Goal: Task Accomplishment & Management: Manage account settings

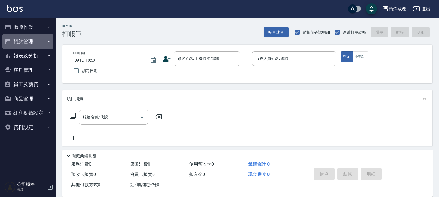
click at [26, 41] on button "預約管理" at bounding box center [27, 41] width 51 height 14
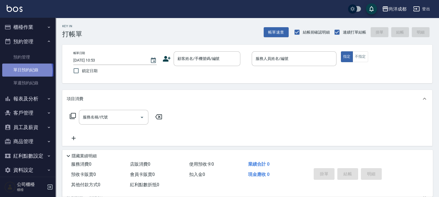
click at [27, 71] on link "單日預約紀錄" at bounding box center [27, 70] width 51 height 13
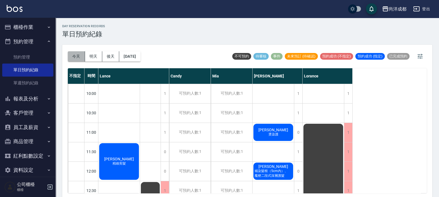
click at [72, 55] on button "今天" at bounding box center [76, 56] width 17 height 10
click at [267, 139] on div "[PERSON_NAME] 燙染護" at bounding box center [273, 132] width 41 height 19
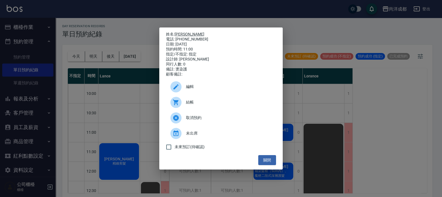
click at [178, 32] on link "[PERSON_NAME]" at bounding box center [189, 34] width 30 height 4
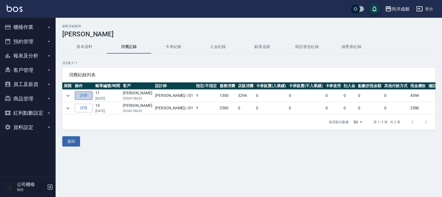
click at [86, 96] on link "詳情" at bounding box center [84, 95] width 18 height 9
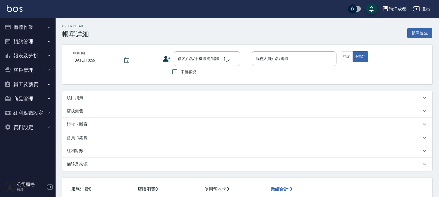
type input "2025/06/27 17:46"
type input "[PERSON_NAME]-01"
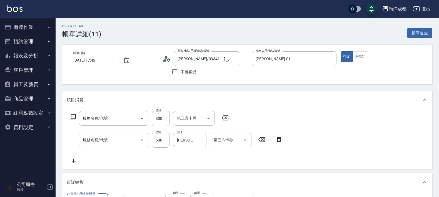
type input "尤佑文/0934178633/"
type input "450"
type input "剪髮(401)"
type input "洗髮(201)"
type input "肯葳波斯灣"
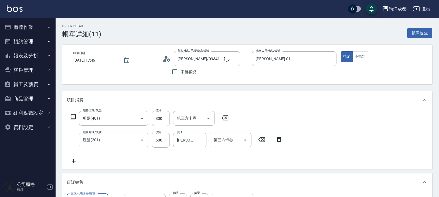
type input "仙杜瑞拉角蛋白水乳"
type input "肯葳拍拍纖N度46"
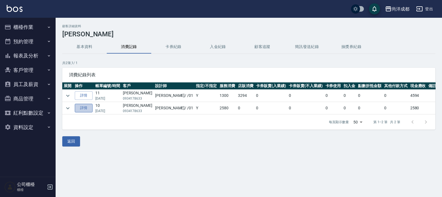
click at [83, 111] on link "詳情" at bounding box center [84, 108] width 18 height 9
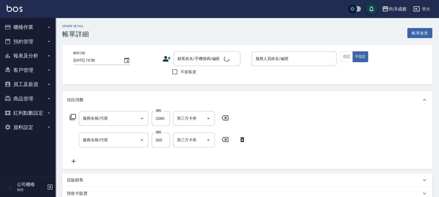
type input "2025/02/19 19:36"
type input "[PERSON_NAME]-01"
type input "250"
type input "新柔漾護M(614)"
type input "洗髮(201)"
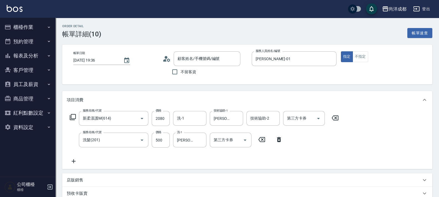
type input "尤佑文/0934178633/"
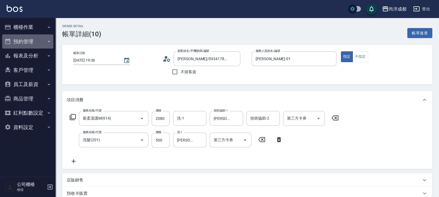
click at [26, 43] on button "預約管理" at bounding box center [27, 41] width 51 height 14
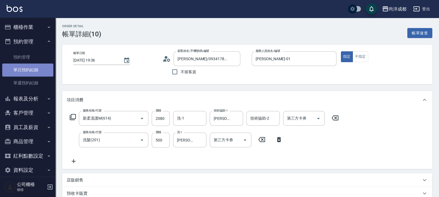
click at [31, 69] on link "單日預約紀錄" at bounding box center [27, 70] width 51 height 13
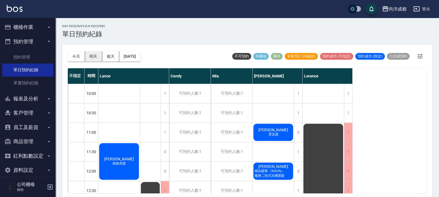
click at [89, 56] on button "明天" at bounding box center [93, 56] width 17 height 10
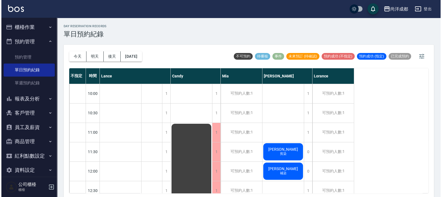
scroll to position [104, 0]
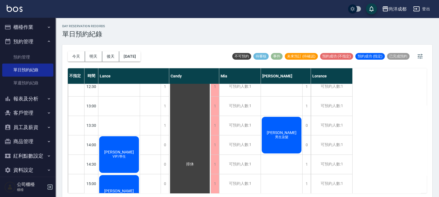
click at [284, 144] on div "龔仲豪 男生染髮" at bounding box center [281, 135] width 41 height 38
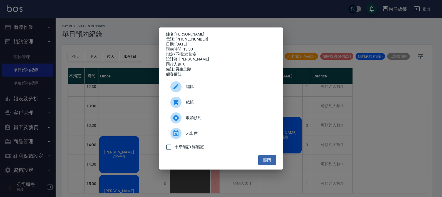
click at [189, 93] on div "編輯" at bounding box center [221, 87] width 110 height 16
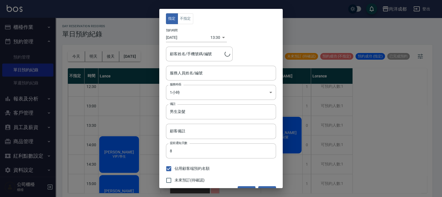
type input "Benny-01"
type input "龔仲豪/0931720408/"
click at [185, 94] on body "尚洋成都 登出 櫃檯作業 打帳單 帳單列表 營業儀表板 高階收支登錄 材料自購登錄 每日結帳 排班表 預約管理 預約管理 單日預約紀錄 單週預約紀錄 報表及分…" at bounding box center [221, 99] width 442 height 199
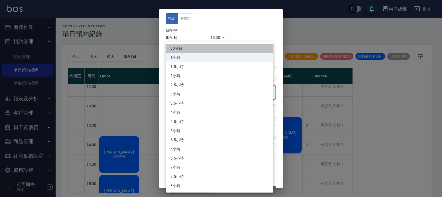
click at [181, 50] on li "30分鐘" at bounding box center [219, 48] width 107 height 9
type input "1"
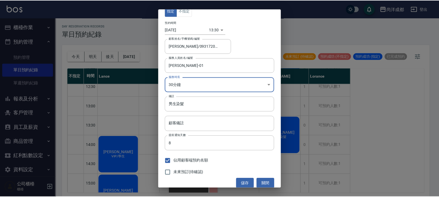
scroll to position [12, 0]
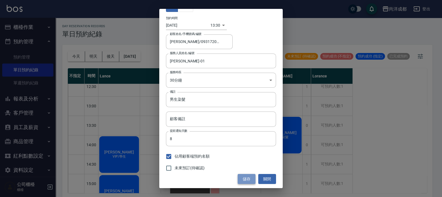
click at [244, 181] on button "儲存" at bounding box center [247, 179] width 18 height 10
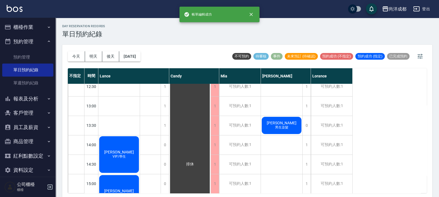
click at [276, 148] on div "莊寓喬 剪染 戴幗萱 補染 龔仲豪 男生染髮" at bounding box center [282, 184] width 42 height 408
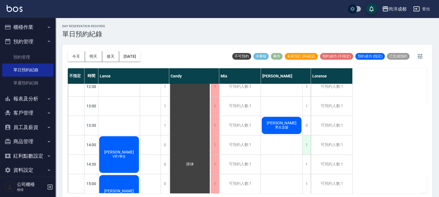
click at [305, 148] on div "1" at bounding box center [306, 145] width 8 height 19
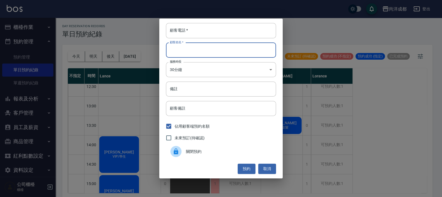
click at [179, 50] on input "顧客姓名   *" at bounding box center [221, 50] width 110 height 15
type input "0905787898"
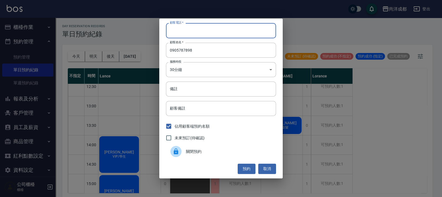
click at [176, 37] on input "顧客電話   *" at bounding box center [221, 30] width 110 height 15
type input "v"
click at [192, 30] on input "顧客電話   *" at bounding box center [221, 30] width 110 height 15
type input "薛"
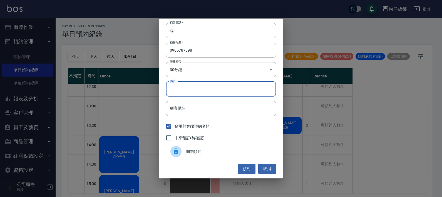
click at [185, 91] on input "備註" at bounding box center [221, 89] width 110 height 15
type input "剪"
click at [246, 168] on button "預約" at bounding box center [247, 169] width 18 height 10
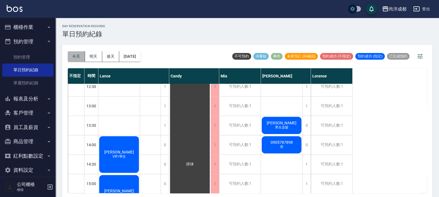
click at [74, 53] on button "今天" at bounding box center [76, 56] width 17 height 10
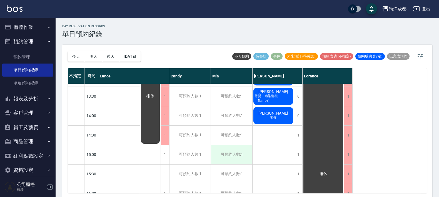
scroll to position [174, 0]
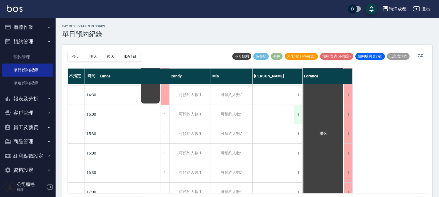
click at [298, 115] on div "1" at bounding box center [298, 114] width 8 height 19
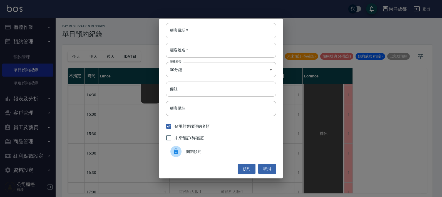
click at [191, 34] on input "顧客電話   *" at bounding box center [221, 30] width 110 height 15
type input "0918650965"
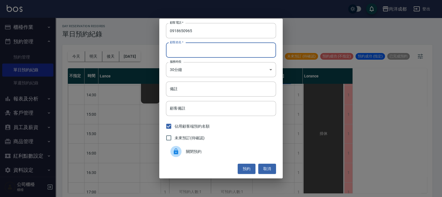
click at [191, 51] on input "顧客姓名   *" at bounding box center [221, 50] width 110 height 15
type input "x"
click at [185, 50] on input "顧客姓名   *" at bounding box center [221, 50] width 110 height 15
type input "劉"
click at [184, 89] on input "備註" at bounding box center [221, 89] width 110 height 15
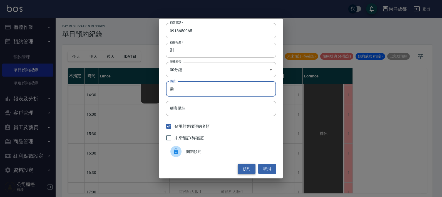
type input "染"
click at [244, 169] on button "預約" at bounding box center [247, 169] width 18 height 10
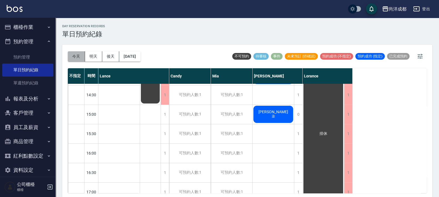
click at [81, 54] on button "今天" at bounding box center [76, 56] width 17 height 10
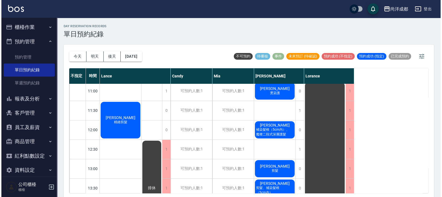
scroll to position [34, 0]
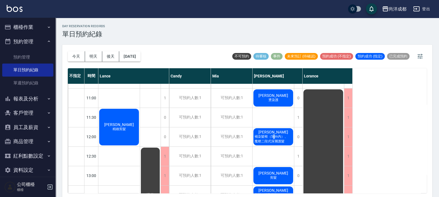
click at [274, 139] on span "補染髮根（5cm內）、魔梗二段式深層護髮" at bounding box center [273, 138] width 40 height 9
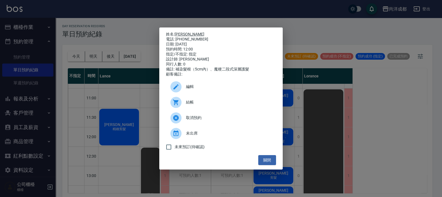
click at [183, 34] on link "王麗雯" at bounding box center [189, 34] width 30 height 4
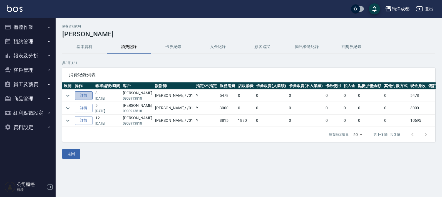
click at [81, 97] on link "詳情" at bounding box center [84, 95] width 18 height 9
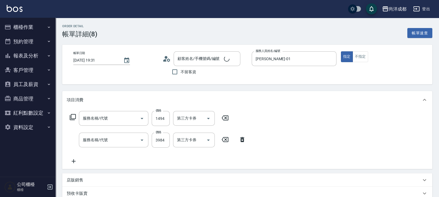
type input "[DATE] 19:31"
type input "[PERSON_NAME]-01"
type input "540"
type input "王麗雯/0903913818/"
type input "自備護髮(1000以上)(601)"
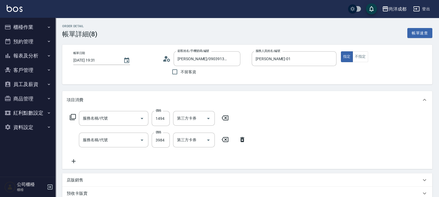
type input "燙髮(301)"
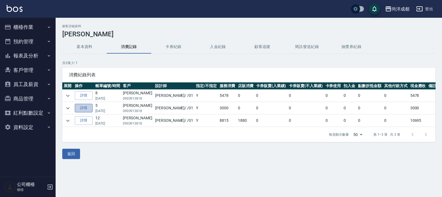
click at [87, 107] on link "詳情" at bounding box center [84, 108] width 18 height 9
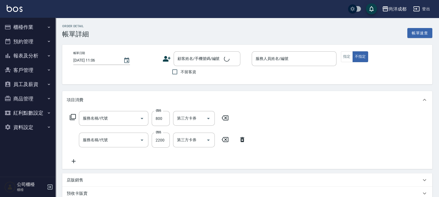
type input "2025/07/14 17:28"
type input "Benny-01"
type input "300"
type input "自備護髮(1000以下)(604)"
type input "染髮(501)"
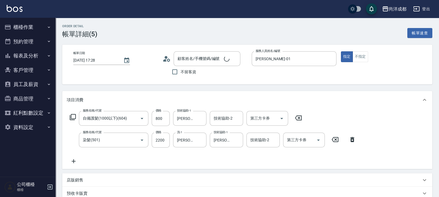
type input "王麗雯/0903913818/"
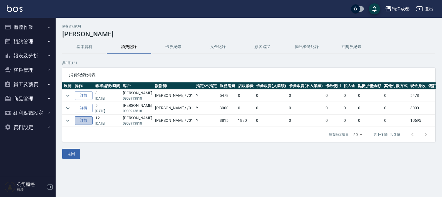
click at [84, 121] on link "詳情" at bounding box center [84, 120] width 18 height 9
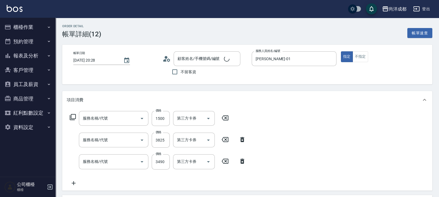
type input "2025/05/27 20:28"
type input "Benny-01"
type input "1060"
type input "剪髮(401)"
type input "自備鍍膜(606)"
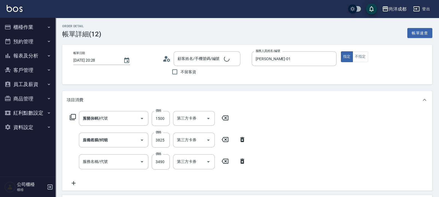
type input "染髮(501)"
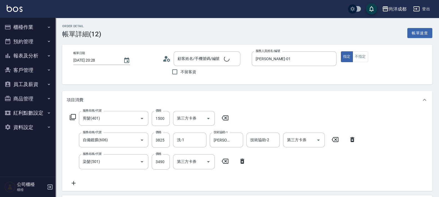
type input "王麗雯/0903913818/"
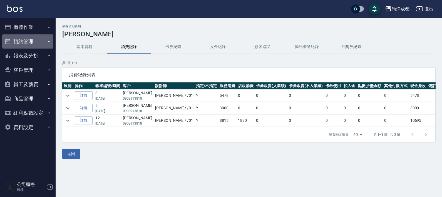
click at [16, 42] on button "預約管理" at bounding box center [27, 41] width 51 height 14
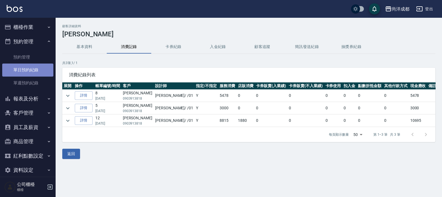
click at [35, 68] on link "單日預約紀錄" at bounding box center [27, 70] width 51 height 13
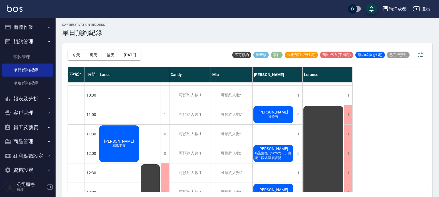
scroll to position [69, 0]
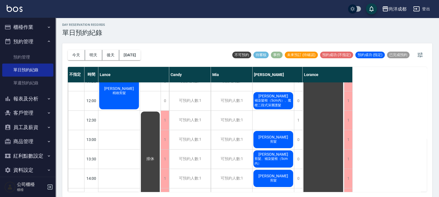
click at [271, 174] on span "陳惠茹" at bounding box center [273, 176] width 32 height 4
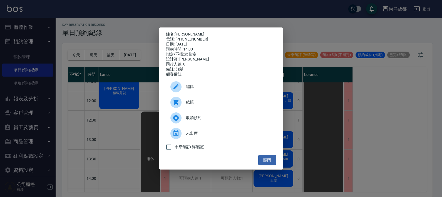
click at [181, 32] on link "陳惠茹" at bounding box center [189, 34] width 30 height 4
click at [287, 115] on div "姓名: 陳惠茹 電話: 0970438563 日期: 2025/09/24 預約時間: 14:00 指定/不指定: 指定 設計師: Benny 同行人數: 0…" at bounding box center [221, 98] width 442 height 197
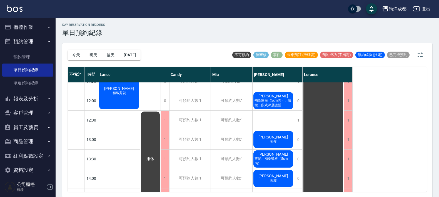
click at [265, 158] on span "剪髮、補染髮根（5cm內）" at bounding box center [273, 161] width 40 height 9
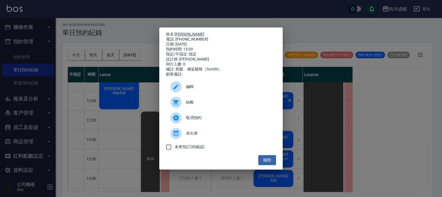
click at [184, 32] on link "范嘉君" at bounding box center [189, 34] width 30 height 4
click at [291, 123] on div "姓名: 范嘉君 電話: 0912252269 日期: 2025/09/24 預約時間: 13:30 指定/不指定: 指定 設計師: Benny 同行人數: 0…" at bounding box center [221, 98] width 442 height 197
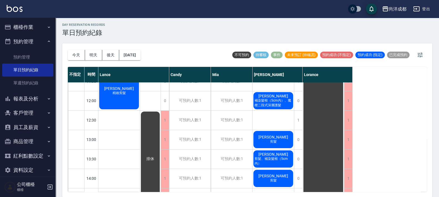
scroll to position [0, 0]
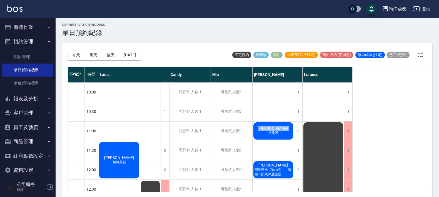
click at [266, 132] on div "尤佑文 燙染護" at bounding box center [273, 131] width 41 height 19
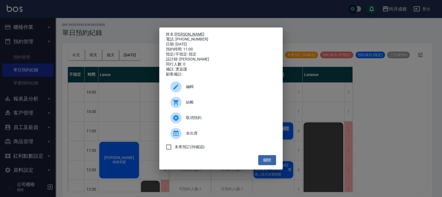
click at [184, 32] on link "[PERSON_NAME]" at bounding box center [189, 34] width 30 height 4
click at [180, 32] on link "[PERSON_NAME]" at bounding box center [189, 34] width 30 height 4
click at [266, 158] on button "關閉" at bounding box center [267, 160] width 18 height 10
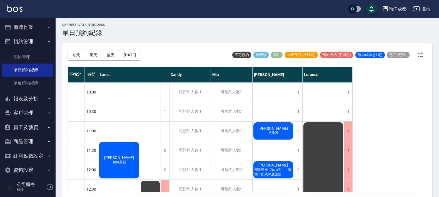
click at [130, 161] on div "杜哲彰 精緻剪髮" at bounding box center [118, 160] width 41 height 38
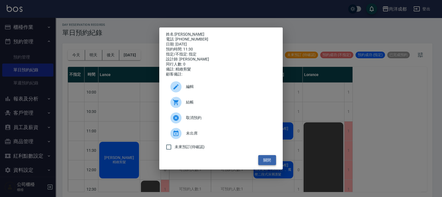
click at [268, 164] on button "關閉" at bounding box center [267, 160] width 18 height 10
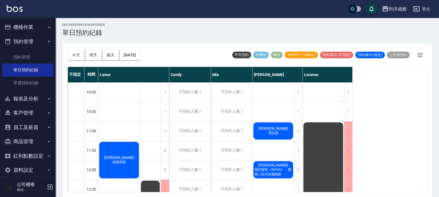
click at [279, 168] on span "補染髮根（5cm內）、魔梗二段式深層護髮" at bounding box center [273, 172] width 40 height 9
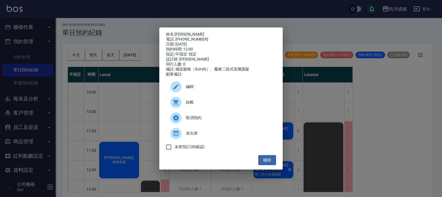
click at [315, 151] on div "姓名: 王麗雯 電話: 0903913818 日期: 2025/09/24 預約時間: 12:00 指定/不指定: 指定 設計師: Benny 同行人數: 0…" at bounding box center [221, 98] width 442 height 197
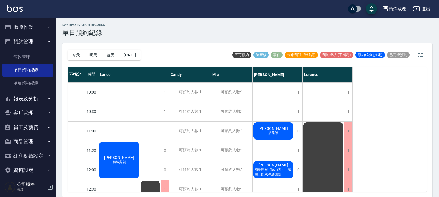
click at [245, 193] on div "今天 明天 後天 2025/09/24 不可預約 待審核 事件 未來預訂 (待確認) 預約成功 (不指定) 預約成功 (指定) 已完成預約 不指定 時間 La…" at bounding box center [247, 120] width 370 height 154
drag, startPoint x: 245, startPoint y: 193, endPoint x: 236, endPoint y: 185, distance: 11.8
click at [245, 193] on div "今天 明天 後天 2025/09/24 不可預約 待審核 事件 未來預訂 (待確認) 預約成功 (不指定) 預約成功 (指定) 已完成預約 不指定 時間 La…" at bounding box center [247, 120] width 370 height 154
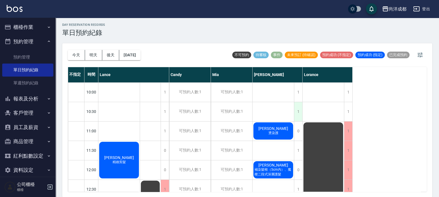
click at [297, 103] on div "1" at bounding box center [298, 111] width 8 height 19
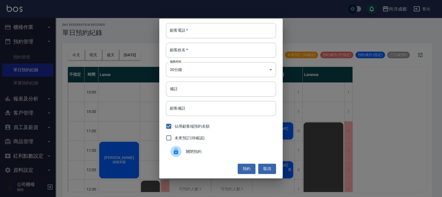
click at [256, 169] on div "預約 取消" at bounding box center [221, 169] width 110 height 10
click at [266, 164] on button "取消" at bounding box center [267, 169] width 18 height 10
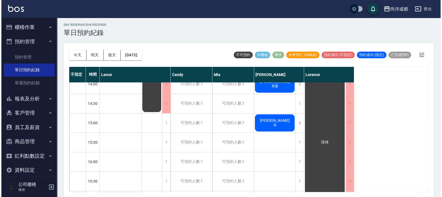
scroll to position [174, 0]
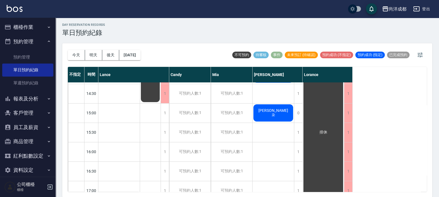
click at [273, 114] on span "染" at bounding box center [274, 115] width 6 height 5
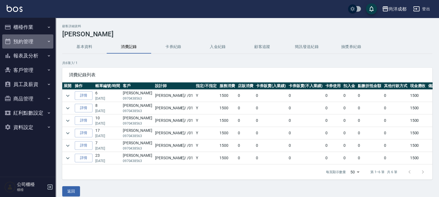
click at [31, 38] on button "預約管理" at bounding box center [27, 41] width 51 height 14
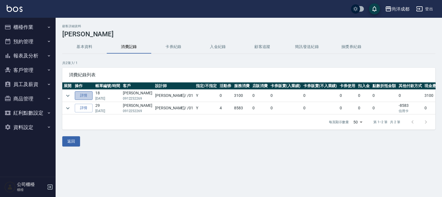
click at [82, 97] on link "詳情" at bounding box center [84, 95] width 18 height 9
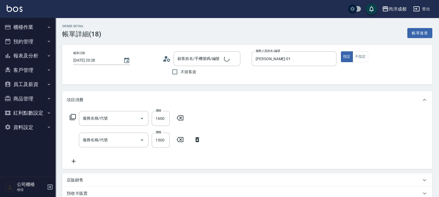
type input "2025/06/06 20:28"
type input "Benny-01"
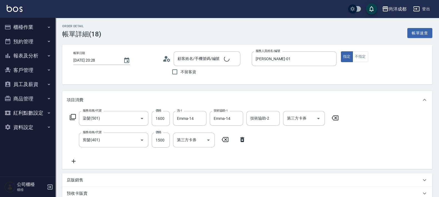
type input "染髮(501)"
type input "剪髮(401)"
type input "范嘉君/0912252269/null"
type input "310"
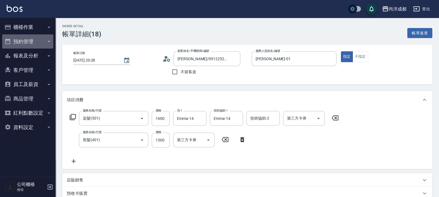
click at [15, 40] on button "預約管理" at bounding box center [27, 41] width 51 height 14
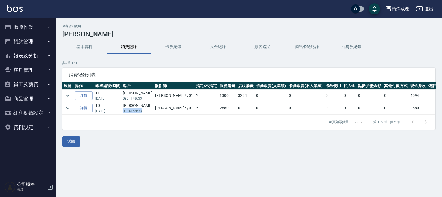
drag, startPoint x: 148, startPoint y: 110, endPoint x: 125, endPoint y: 111, distance: 22.3
click at [125, 111] on td "[PERSON_NAME] 0934178633" at bounding box center [137, 108] width 32 height 12
copy p "0934178633"
